Goal: Task Accomplishment & Management: Manage account settings

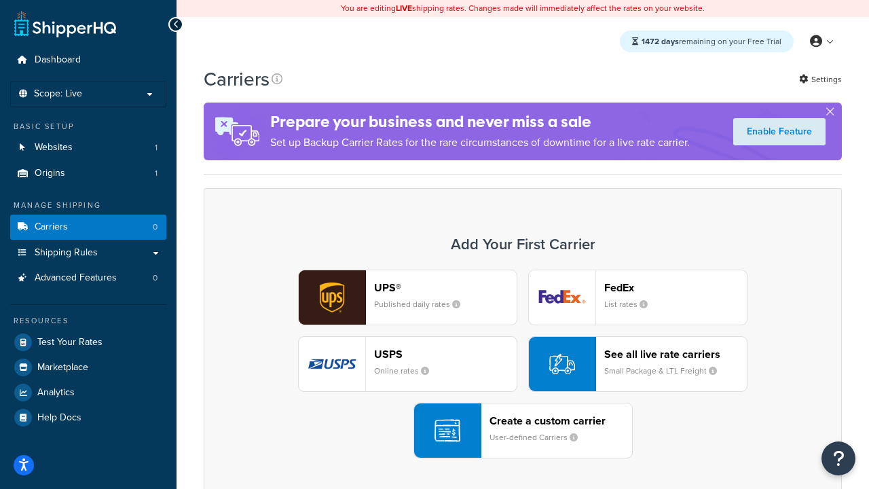
click at [523, 364] on div "UPS® Published daily rates FedEx List rates USPS Online rates See all live rate…" at bounding box center [522, 363] width 609 height 189
click at [675, 287] on header "FedEx" at bounding box center [675, 287] width 143 height 13
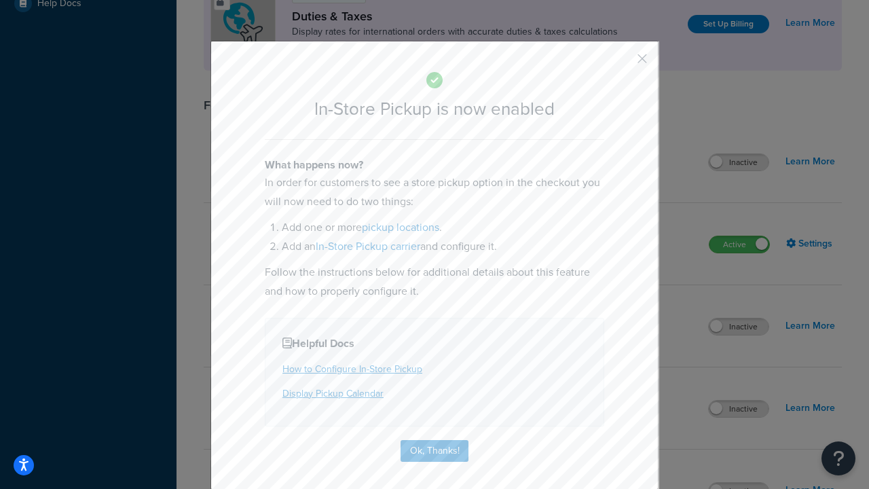
click at [622, 63] on button "button" at bounding box center [621, 63] width 3 height 3
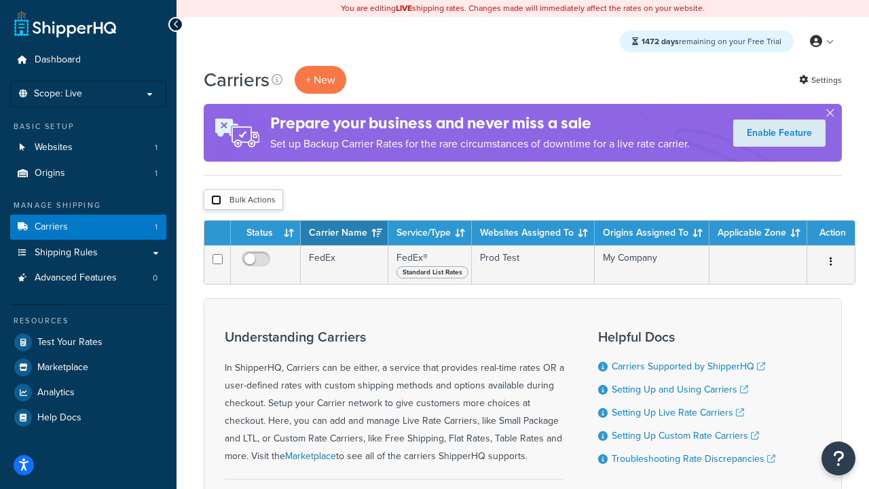
click at [216, 200] on input "checkbox" at bounding box center [216, 200] width 10 height 10
checkbox input "true"
click at [0, 0] on button "Delete" at bounding box center [0, 0] width 0 height 0
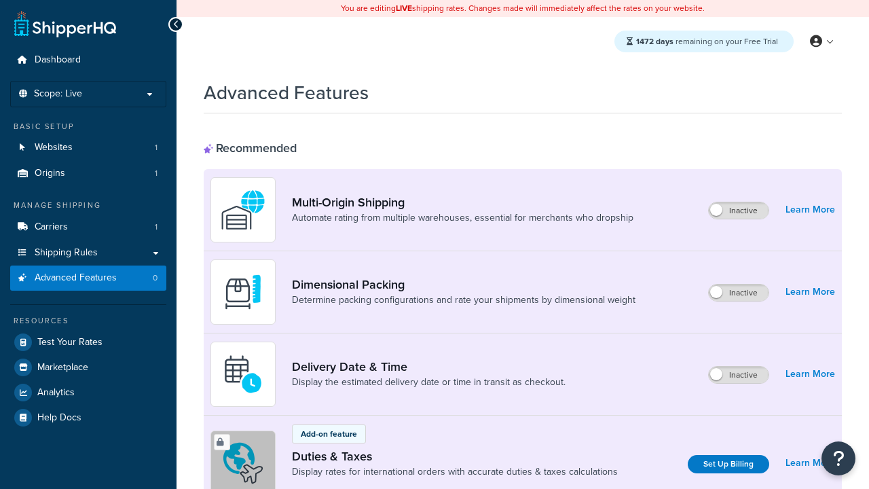
scroll to position [604, 0]
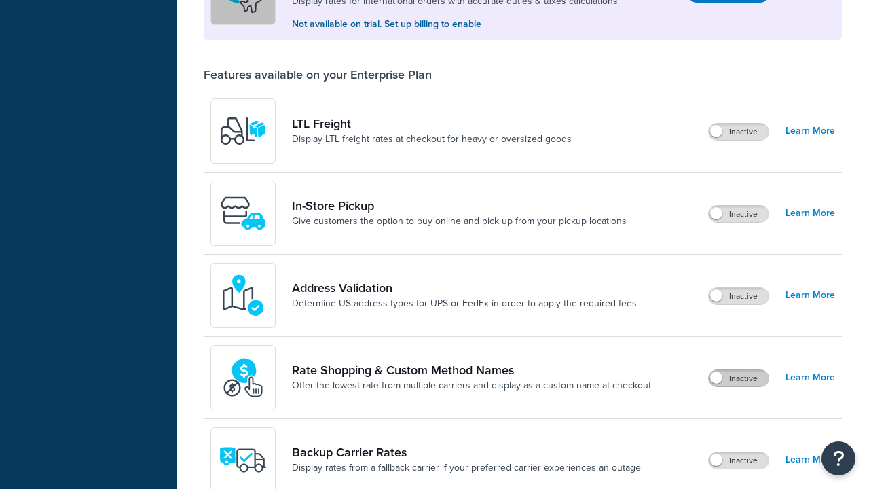
click at [738, 370] on label "Inactive" at bounding box center [739, 378] width 60 height 16
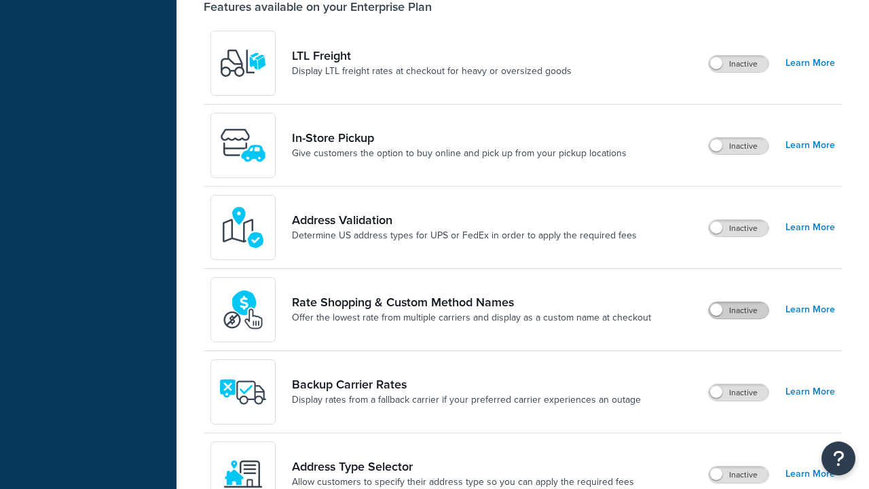
scroll to position [0, 0]
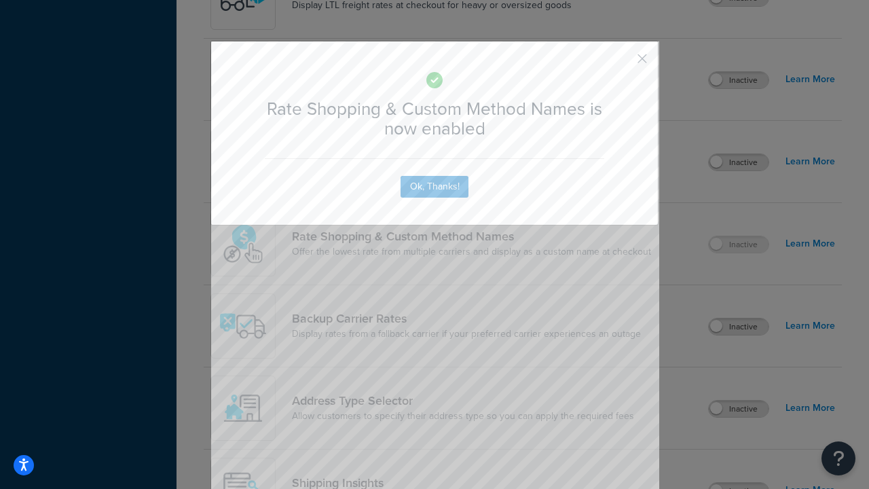
click at [622, 63] on button "button" at bounding box center [621, 63] width 3 height 3
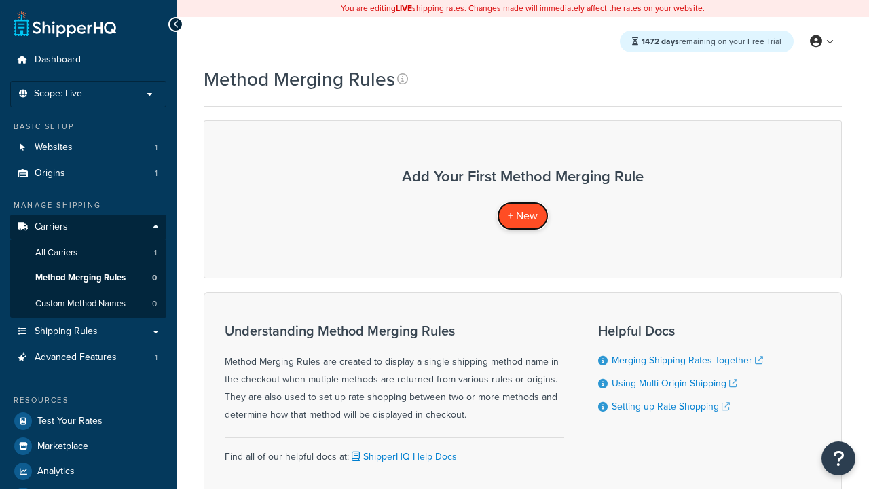
click at [523, 215] on span "+ New" at bounding box center [523, 216] width 30 height 16
